Goal: Transaction & Acquisition: Obtain resource

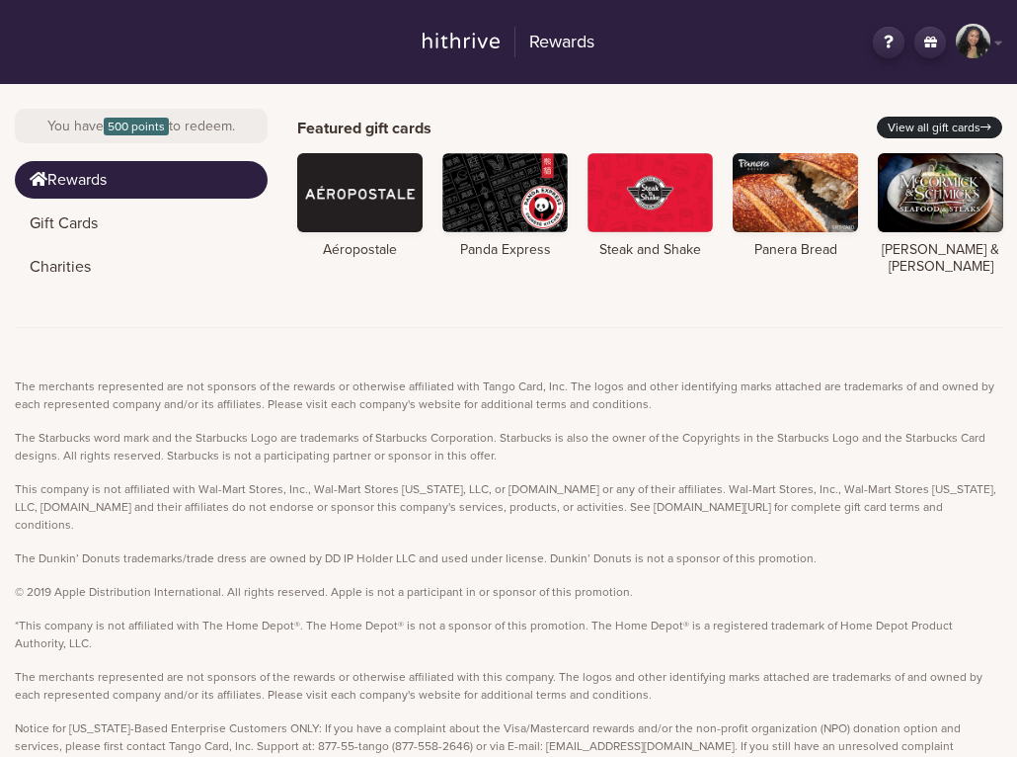
click at [916, 119] on link "View all gift cards" at bounding box center [939, 128] width 125 height 22
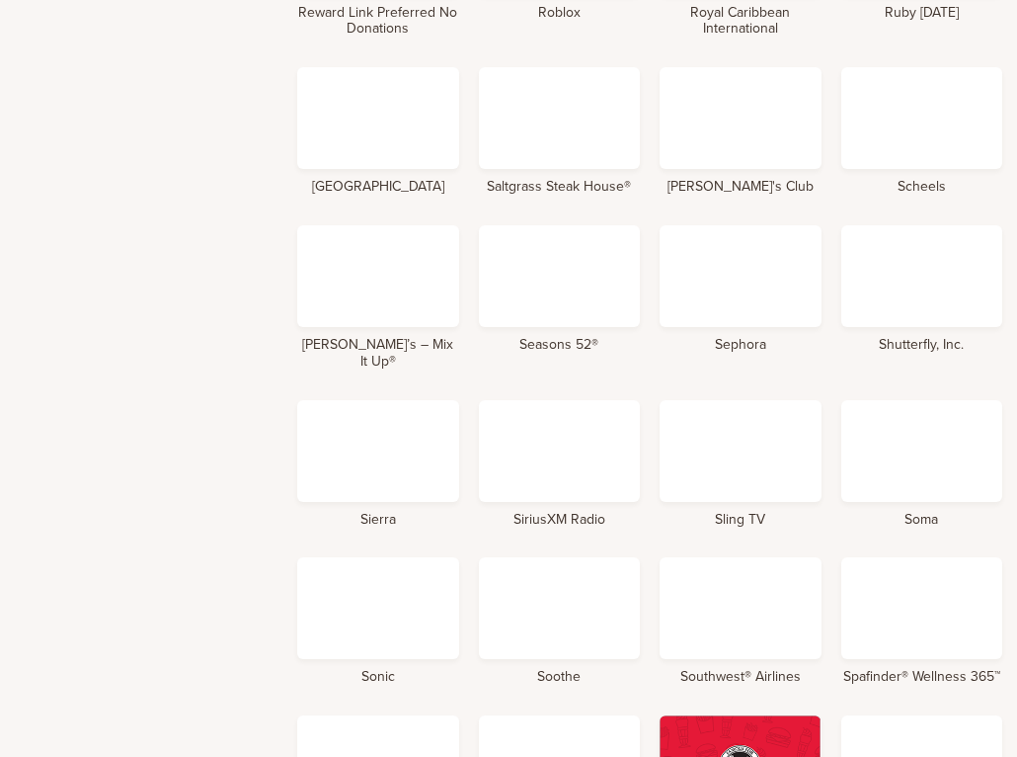
scroll to position [6440, 0]
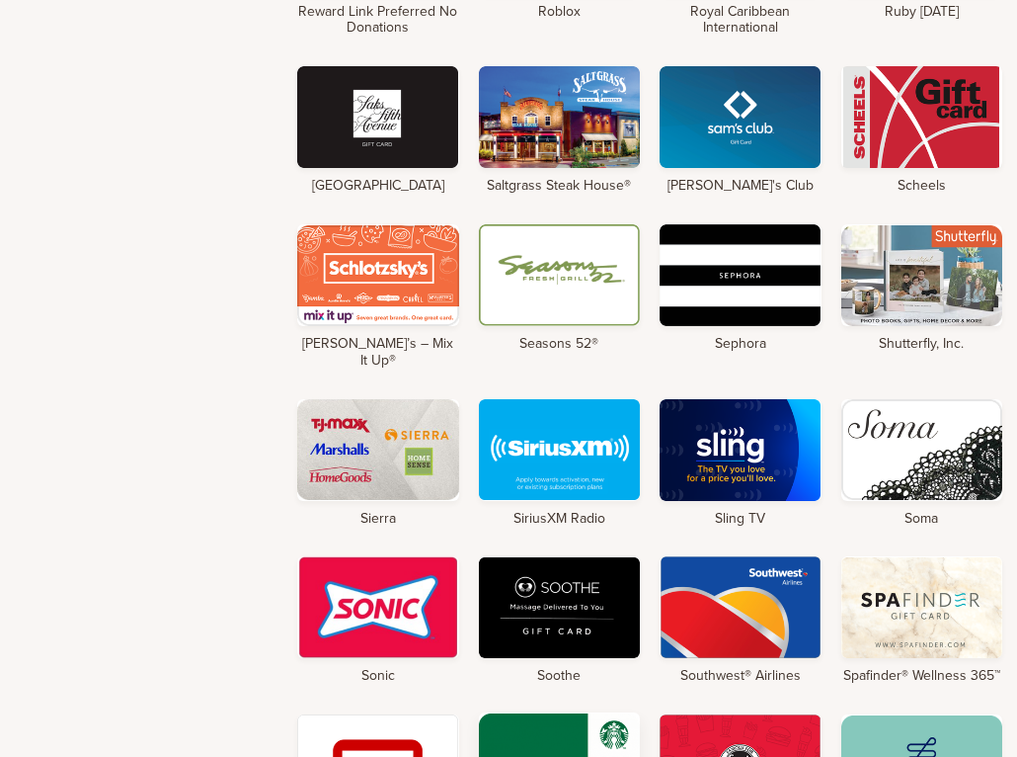
click at [602, 712] on div at bounding box center [560, 763] width 162 height 102
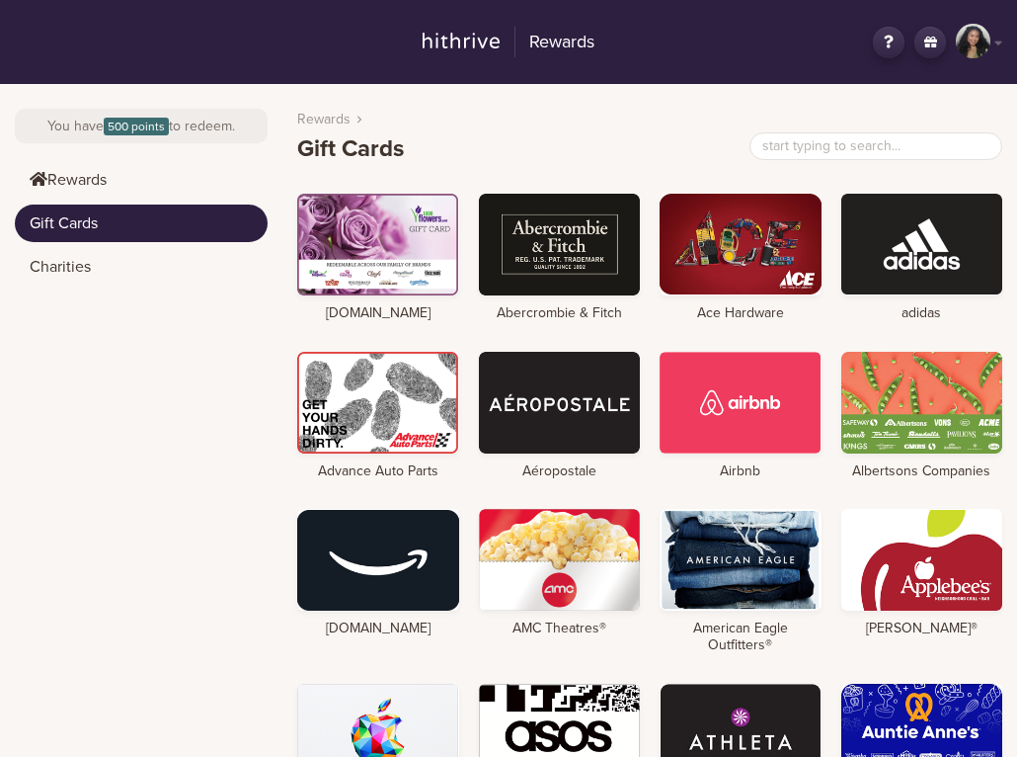
scroll to position [73, 0]
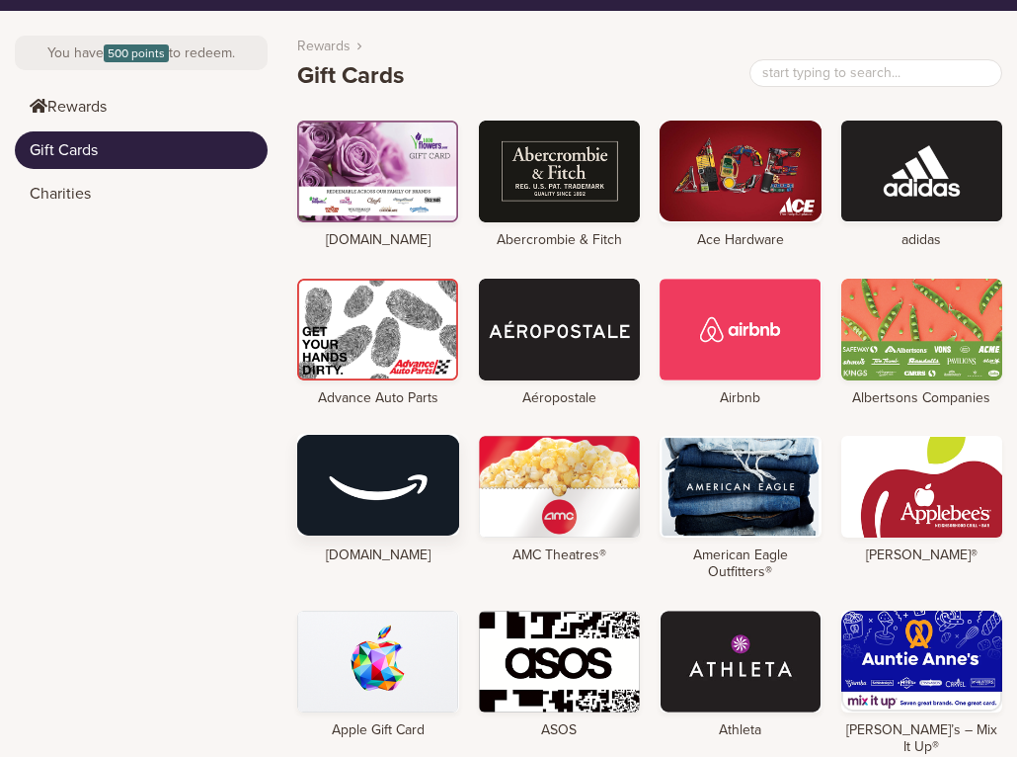
click at [415, 495] on div at bounding box center [378, 485] width 162 height 102
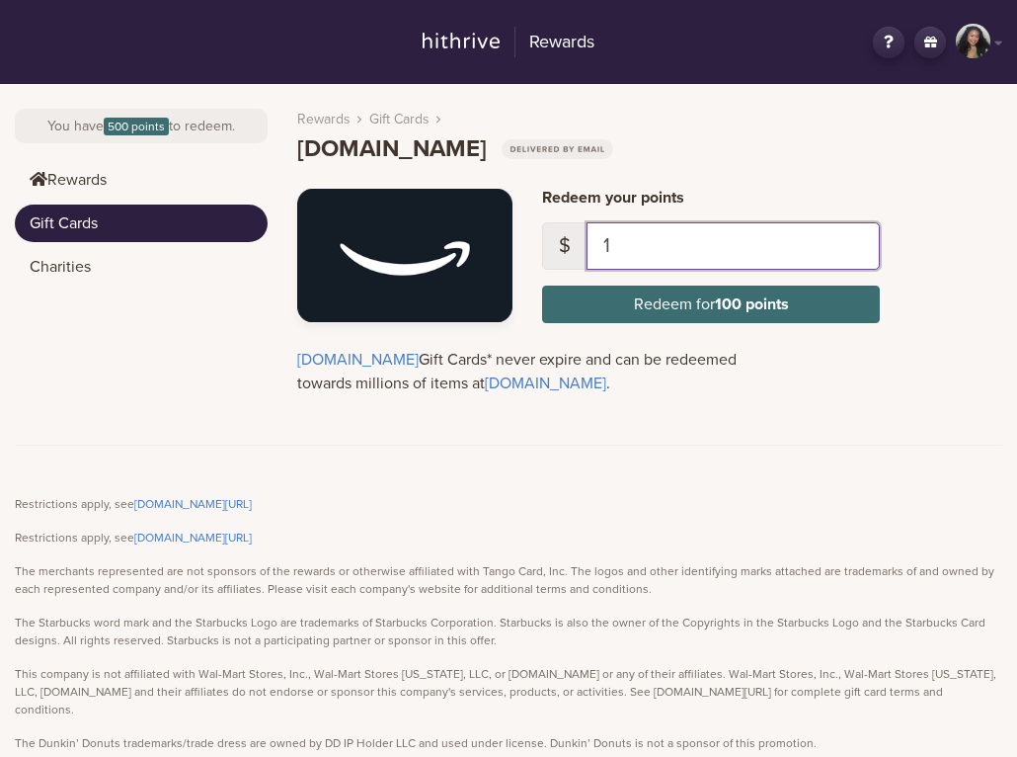
click at [721, 243] on input "1" at bounding box center [733, 245] width 293 height 47
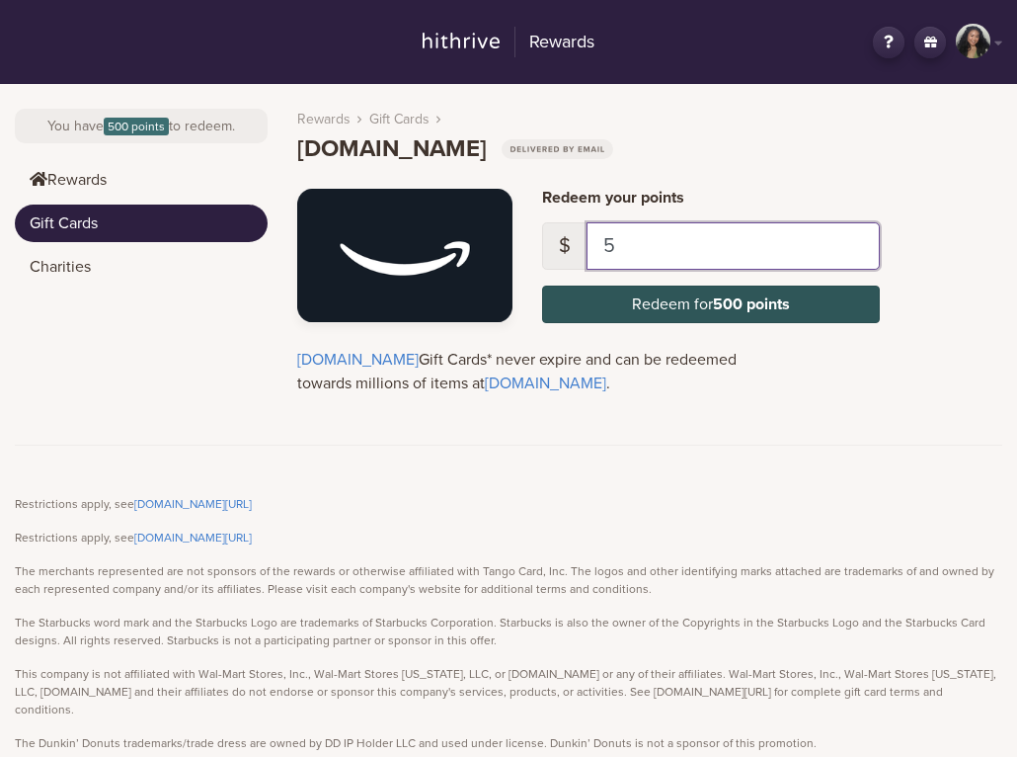
type input "5"
click at [700, 308] on button "Redeem for 500 points" at bounding box center [711, 304] width 338 height 38
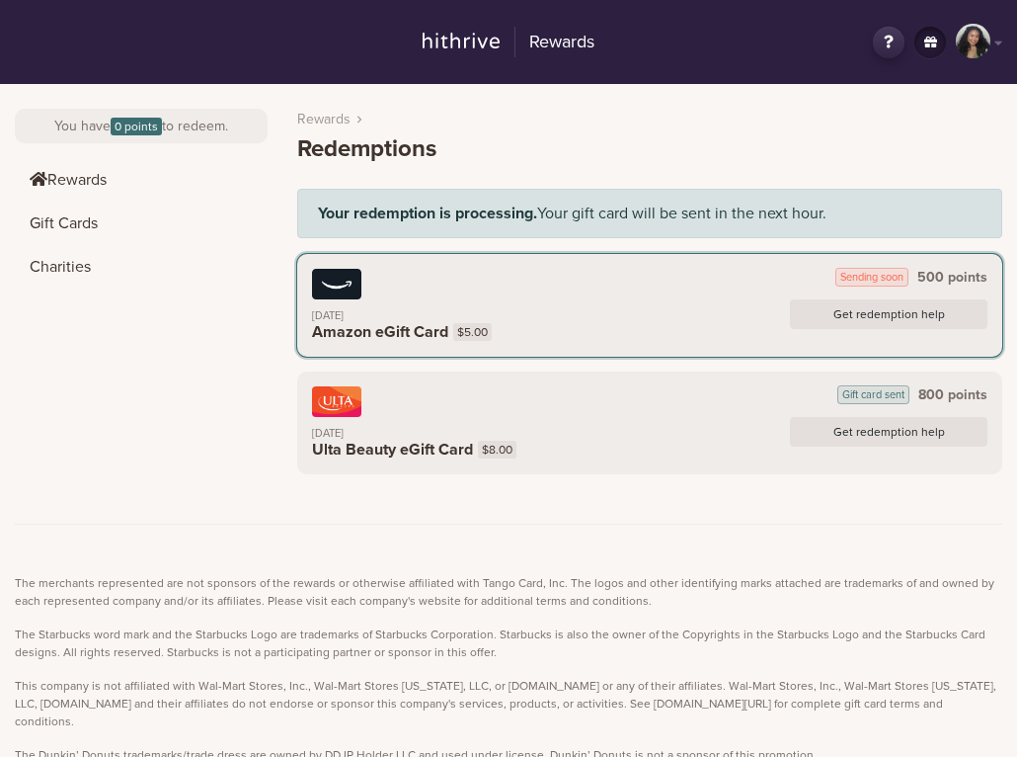
click at [670, 487] on div "Rewards Redemptions Your redemption is processing. Your gift card will be sent …" at bounding box center [635, 304] width 735 height 440
click at [698, 295] on div "Sending soon 500 points" at bounding box center [650, 284] width 676 height 31
